Goal: Transaction & Acquisition: Purchase product/service

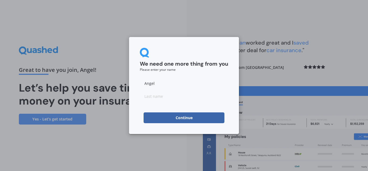
click at [202, 83] on input "Angel" at bounding box center [184, 83] width 88 height 11
type input "A"
type input "Ankit"
type input "Bist"
click at [157, 117] on button "Continue" at bounding box center [184, 117] width 81 height 11
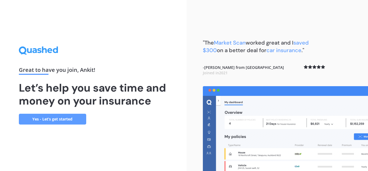
click at [65, 118] on link "Yes - Let’s get started" at bounding box center [52, 118] width 67 height 11
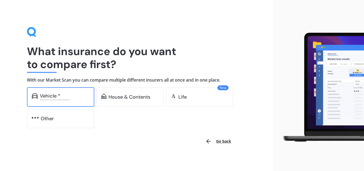
click at [64, 92] on div "Vehicle * Excludes commercial vehicles" at bounding box center [60, 96] width 67 height 19
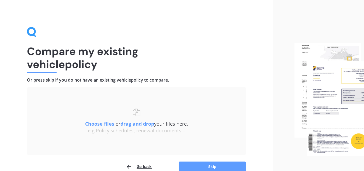
scroll to position [28, 0]
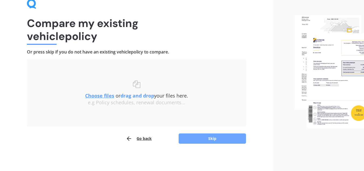
click at [211, 138] on button "Skip" at bounding box center [212, 138] width 67 height 10
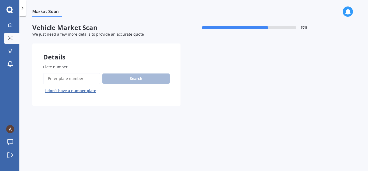
click at [87, 78] on input "Plate number" at bounding box center [71, 78] width 57 height 11
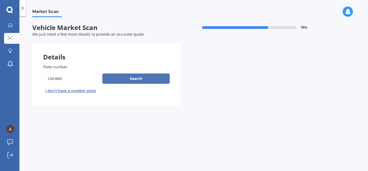
type input "lnh460"
click at [129, 77] on button "Search" at bounding box center [135, 78] width 67 height 10
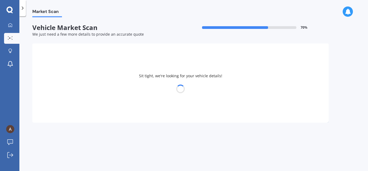
select select "MITSUBISHI"
select select "TRITON"
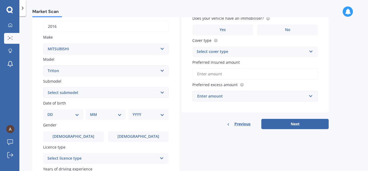
scroll to position [86, 0]
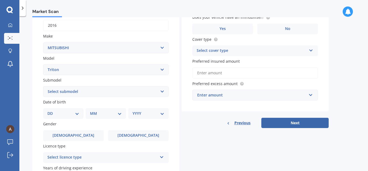
click at [66, 113] on select "DD 01 02 03 04 05 06 07 08 09 10 11 12 13 14 15 16 17 18 19 20 21 22 23 24 25 2…" at bounding box center [63, 113] width 32 height 6
select select "27"
click at [52, 110] on select "DD 01 02 03 04 05 06 07 08 09 10 11 12 13 14 15 16 17 18 19 20 21 22 23 24 25 2…" at bounding box center [63, 113] width 32 height 6
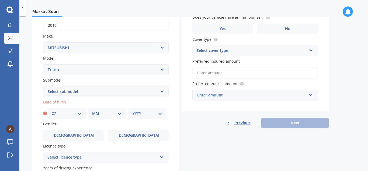
click at [100, 111] on select "MM 01 02 03 04 05 06 07 08 09 10 11 12" at bounding box center [107, 113] width 30 height 6
select select "06"
click at [92, 110] on select "MM 01 02 03 04 05 06 07 08 09 10 11 12" at bounding box center [107, 113] width 30 height 6
click at [138, 115] on select "YYYY 2025 2024 2023 2022 2021 2020 2019 2018 2017 2016 2015 2014 2013 2012 2011…" at bounding box center [148, 113] width 30 height 6
select select "1982"
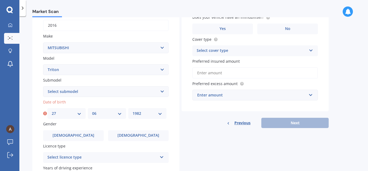
click at [133, 110] on select "YYYY 2025 2024 2023 2022 2021 2020 2019 2018 2017 2016 2015 2014 2013 2012 2011…" at bounding box center [148, 113] width 30 height 6
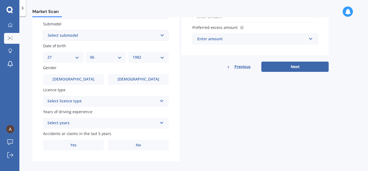
scroll to position [143, 0]
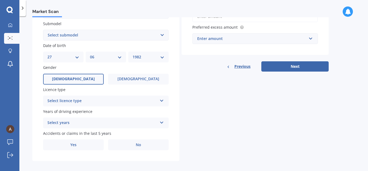
click at [76, 78] on span "[DEMOGRAPHIC_DATA]" at bounding box center [73, 79] width 43 height 5
click at [0, 0] on input "[DEMOGRAPHIC_DATA]" at bounding box center [0, 0] width 0 height 0
click at [84, 102] on div "Select licence type" at bounding box center [102, 101] width 110 height 6
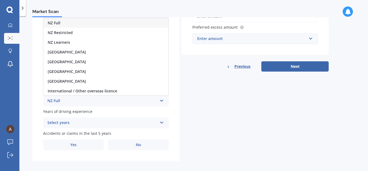
click at [120, 22] on div "NZ Full" at bounding box center [105, 23] width 125 height 10
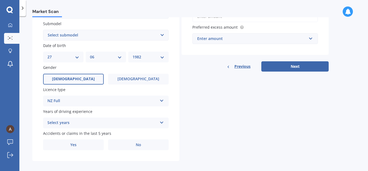
click at [87, 121] on div "Select years" at bounding box center [102, 122] width 110 height 6
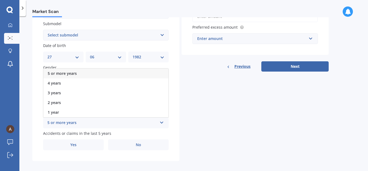
click at [113, 73] on div "5 or more years" at bounding box center [105, 73] width 125 height 10
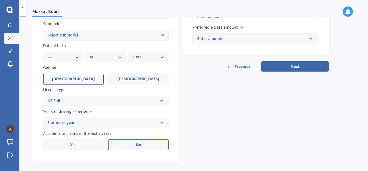
click at [123, 143] on label "No" at bounding box center [138, 144] width 61 height 11
click at [0, 0] on input "No" at bounding box center [0, 0] width 0 height 0
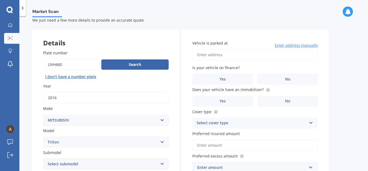
scroll to position [0, 0]
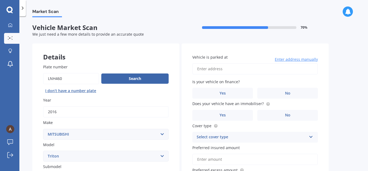
click at [241, 72] on input "Vehicle is parked at" at bounding box center [255, 68] width 126 height 11
click at [184, 93] on div "Vehicle is parked at [STREET_ADDRESS] Enter address manually Is your vehicle on…" at bounding box center [255, 120] width 147 height 154
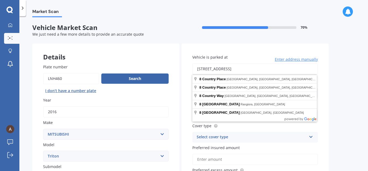
click at [232, 71] on input "[STREET_ADDRESS]" at bounding box center [255, 68] width 126 height 11
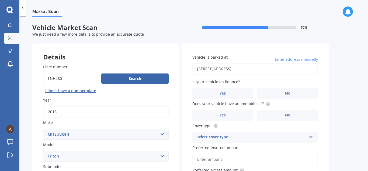
type input "[STREET_ADDRESS]"
click at [279, 92] on label "No" at bounding box center [287, 93] width 61 height 11
click at [0, 0] on input "No" at bounding box center [0, 0] width 0 height 0
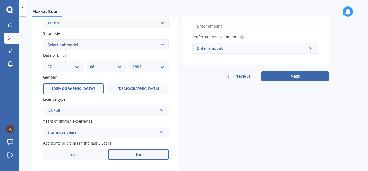
scroll to position [147, 0]
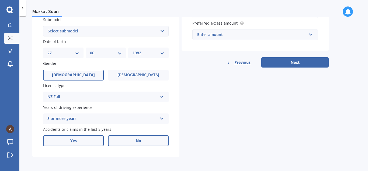
click at [74, 142] on span "Yes" at bounding box center [73, 140] width 6 height 5
click at [0, 0] on input "Yes" at bounding box center [0, 0] width 0 height 0
click at [136, 142] on span "No" at bounding box center [138, 140] width 5 height 5
click at [0, 0] on input "No" at bounding box center [0, 0] width 0 height 0
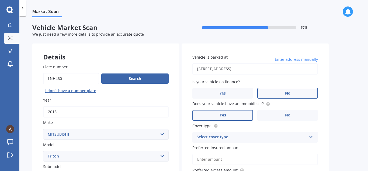
click at [224, 116] on span "Yes" at bounding box center [223, 115] width 6 height 5
click at [0, 0] on input "Yes" at bounding box center [0, 0] width 0 height 0
click at [237, 136] on div "Select cover type" at bounding box center [252, 137] width 110 height 6
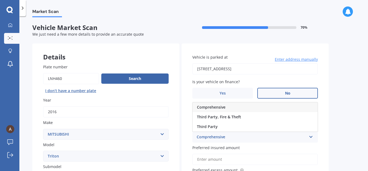
click at [230, 105] on div "Comprehensive" at bounding box center [255, 107] width 125 height 10
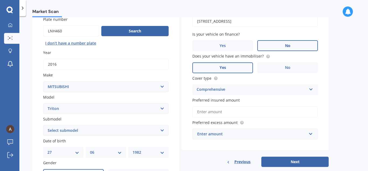
scroll to position [48, 0]
click at [247, 109] on input "Preferred insured amount" at bounding box center [255, 111] width 126 height 11
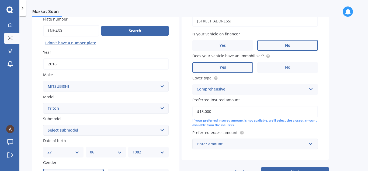
type input "$18,000"
click at [273, 142] on div "Enter amount" at bounding box center [251, 144] width 109 height 6
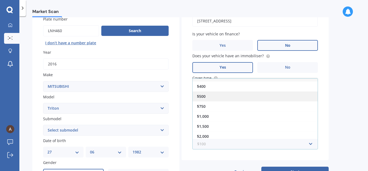
scroll to position [0, 0]
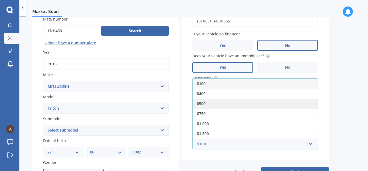
click at [259, 106] on div "$500" at bounding box center [255, 103] width 125 height 10
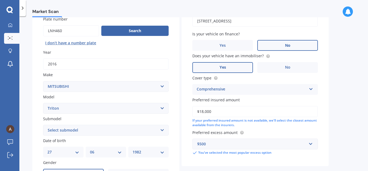
scroll to position [84, 0]
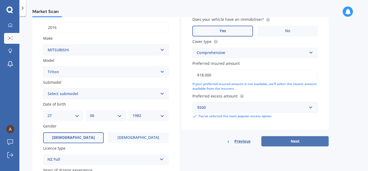
click at [298, 142] on button "Next" at bounding box center [294, 141] width 67 height 10
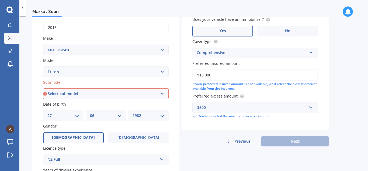
click at [163, 95] on select "Select submodel (All other) 2.4 Litre Petrol 2.5 CDI Diesel 2.8 CDI Diesel 3.2 …" at bounding box center [106, 93] width 126 height 11
click at [123, 93] on select "Select submodel (All other) 2.4 Litre Petrol 2.5 CDI Diesel 2.8 CDI Diesel 3.2 …" at bounding box center [106, 93] width 126 height 11
select select "2.4 LITRE PETROL"
click at [43, 88] on select "Select submodel (All other) 2.4 Litre Petrol 2.5 CDI Diesel 2.8 CDI Diesel 3.2 …" at bounding box center [106, 93] width 126 height 11
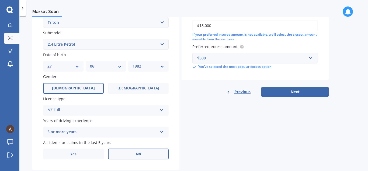
scroll to position [134, 0]
click at [287, 91] on button "Next" at bounding box center [294, 91] width 67 height 10
select select "27"
select select "06"
select select "1982"
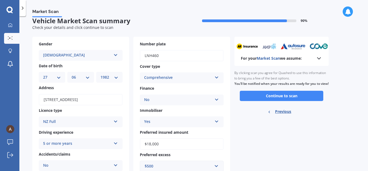
scroll to position [2, 0]
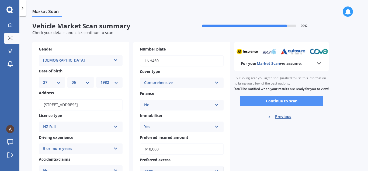
click at [290, 106] on button "Continue to scan" at bounding box center [282, 101] width 84 height 10
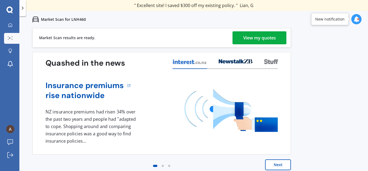
click at [266, 37] on div "View my quotes" at bounding box center [259, 37] width 33 height 13
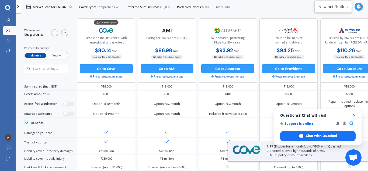
click at [354, 114] on span "Close chat" at bounding box center [354, 115] width 7 height 7
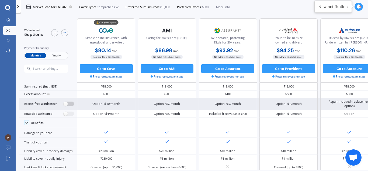
click at [73, 103] on label at bounding box center [69, 103] width 11 height 5
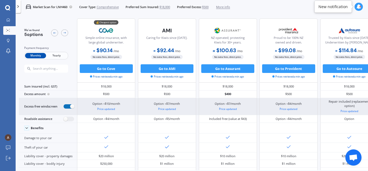
click at [65, 105] on label at bounding box center [69, 106] width 11 height 5
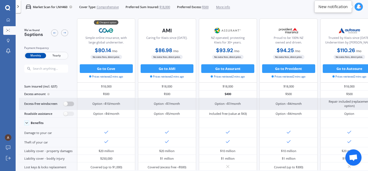
click at [73, 104] on label at bounding box center [69, 103] width 11 height 5
radio input "true"
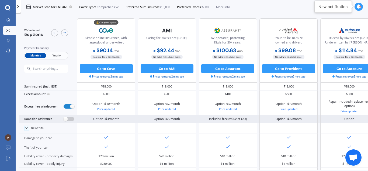
click at [71, 119] on label at bounding box center [69, 118] width 11 height 5
radio input "true"
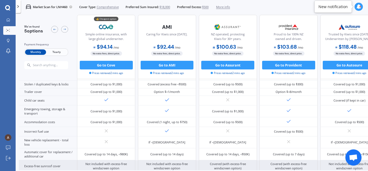
scroll to position [122, 0]
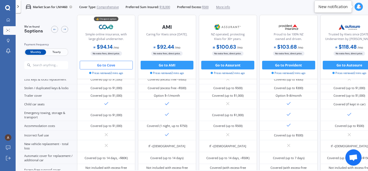
click at [106, 66] on button "Go to Cove" at bounding box center [106, 65] width 53 height 9
